Goal: Navigation & Orientation: Find specific page/section

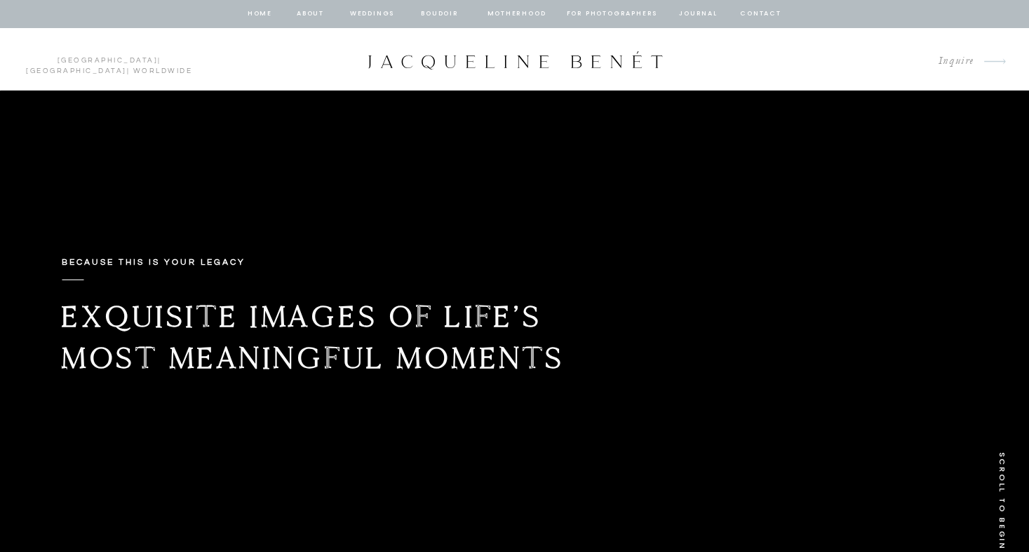
click at [370, 13] on nav "Weddings" at bounding box center [373, 14] width 48 height 13
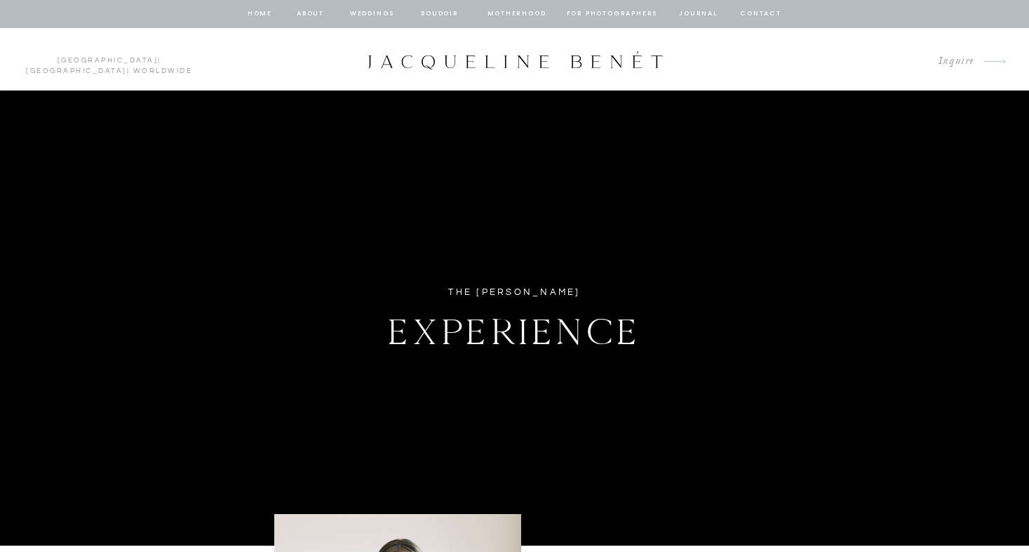
click at [366, 14] on nav "Weddings" at bounding box center [373, 14] width 48 height 13
click at [312, 11] on nav "about" at bounding box center [310, 14] width 29 height 13
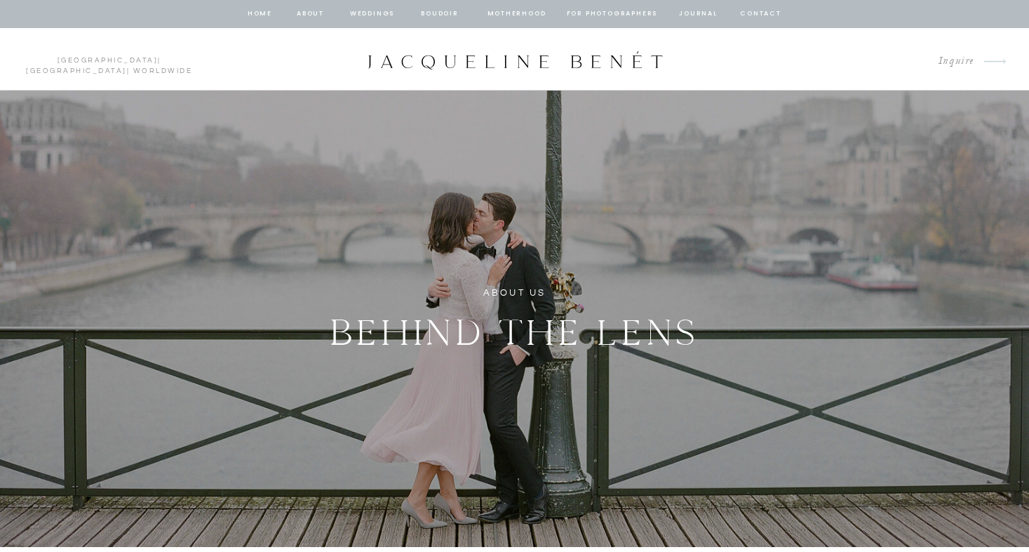
click at [695, 18] on nav "journal" at bounding box center [699, 14] width 44 height 13
